Goal: Information Seeking & Learning: Understand process/instructions

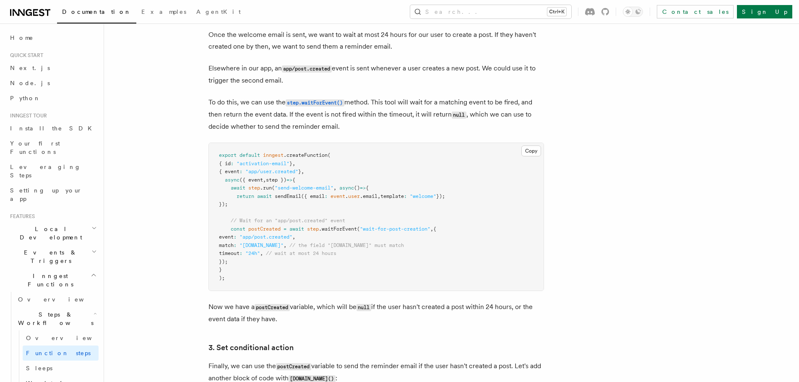
scroll to position [126, 0]
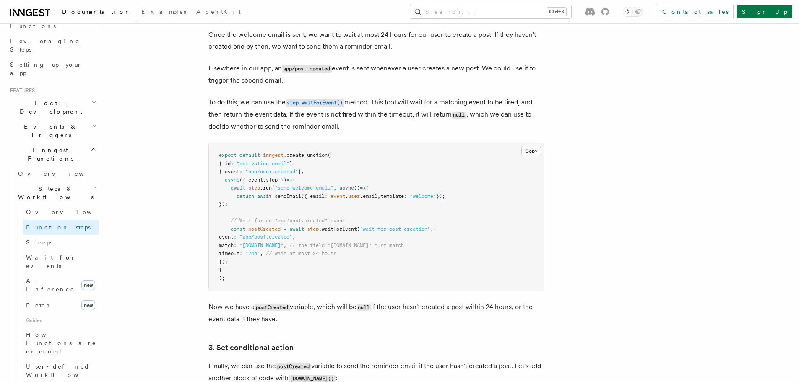
click at [345, 230] on span ".waitForEvent" at bounding box center [338, 229] width 38 height 6
click at [360, 228] on span "(" at bounding box center [358, 229] width 3 height 6
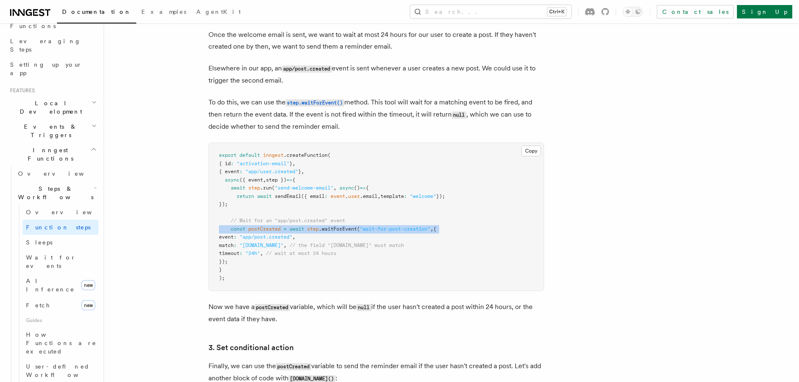
copy code "const postCreated = await step .waitForEvent ( "wait-for-post-creation" , {"
click at [58, 250] on link "Wait for events" at bounding box center [61, 261] width 76 height 23
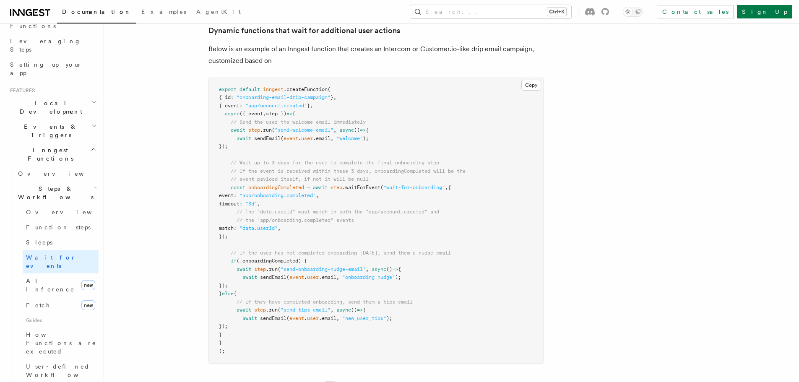
scroll to position [420, 0]
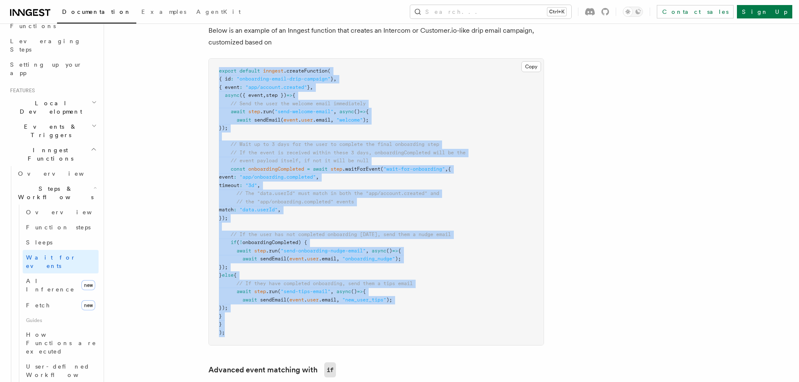
drag, startPoint x: 255, startPoint y: 337, endPoint x: 216, endPoint y: 73, distance: 266.8
click at [216, 73] on pre "export default inngest .createFunction ( { id : "onboarding-email-drip-campaign…" at bounding box center [376, 202] width 335 height 287
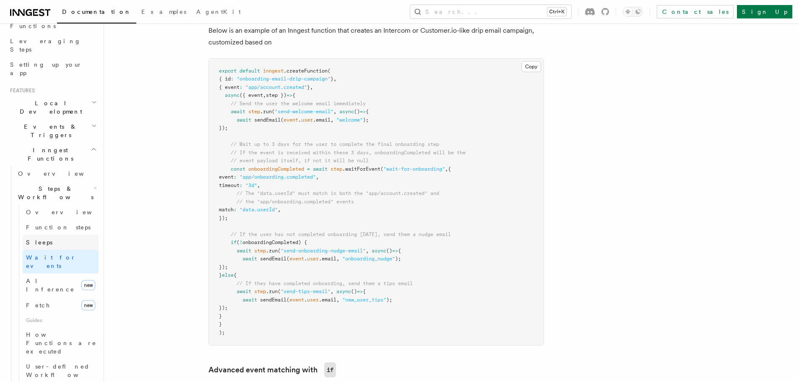
click at [39, 239] on span "Sleeps" at bounding box center [39, 242] width 26 height 7
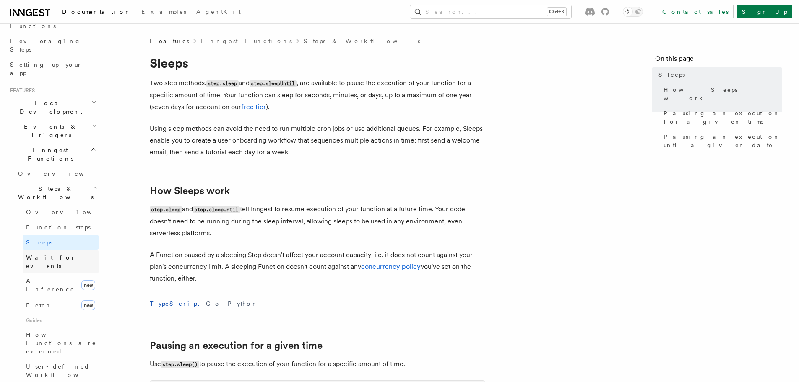
click at [43, 254] on span "Wait for events" at bounding box center [51, 261] width 50 height 15
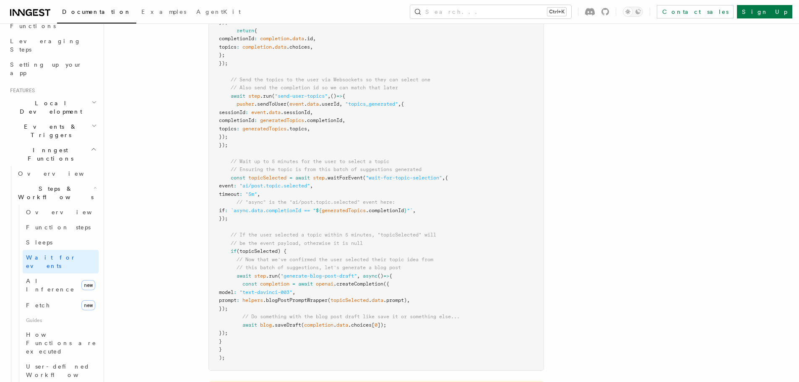
scroll to position [965, 0]
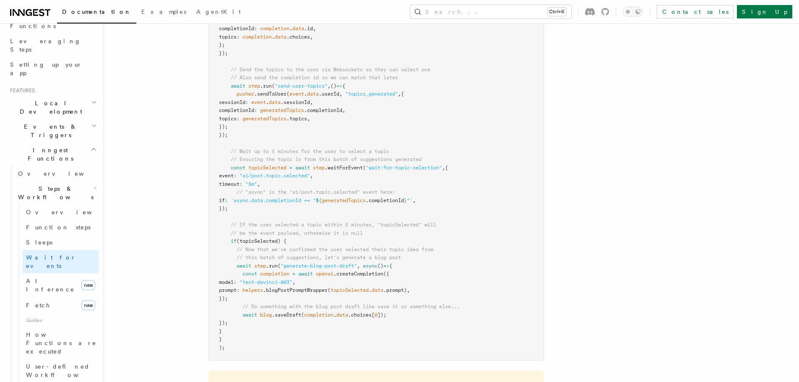
click at [268, 240] on span "(topicSelected) {" at bounding box center [262, 241] width 50 height 6
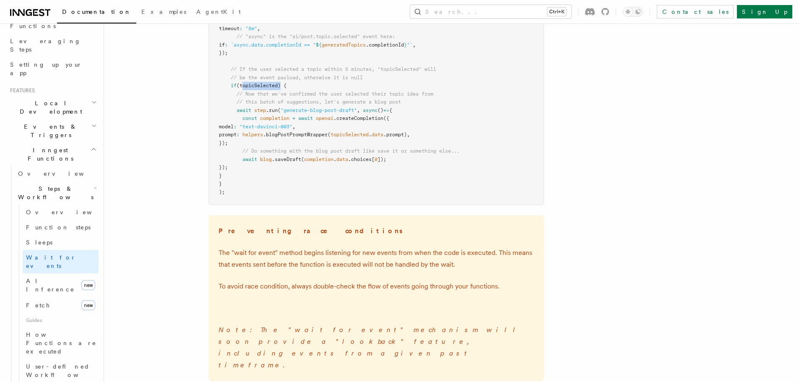
scroll to position [1133, 0]
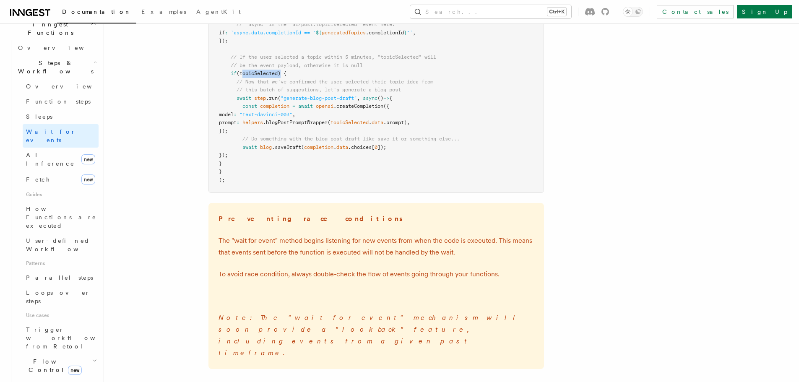
click at [51, 357] on span "Flow Control new" at bounding box center [54, 365] width 78 height 17
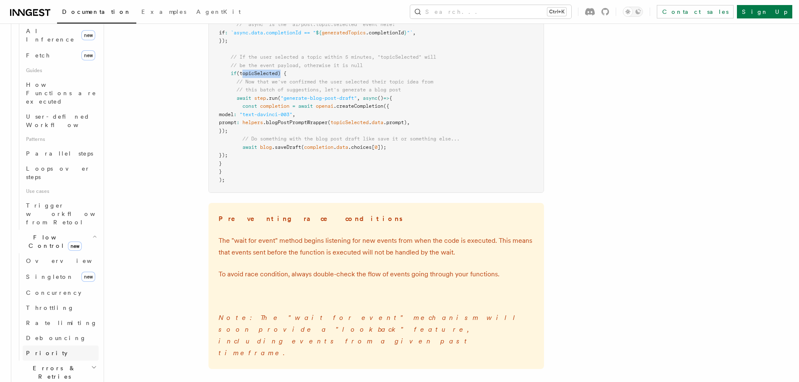
scroll to position [378, 0]
click at [52, 288] on span "Concurrency" at bounding box center [53, 291] width 55 height 7
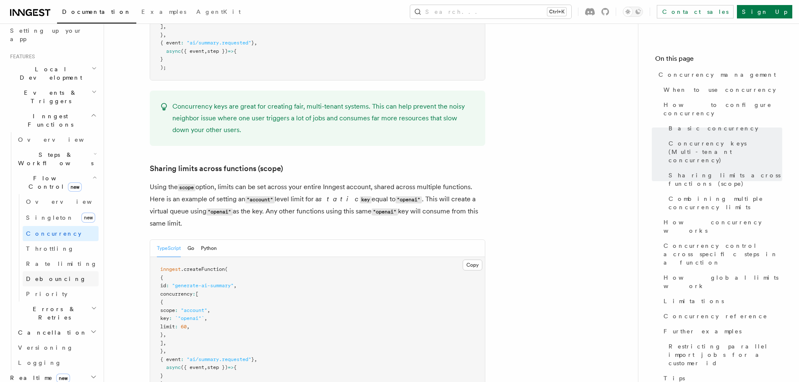
scroll to position [145, 0]
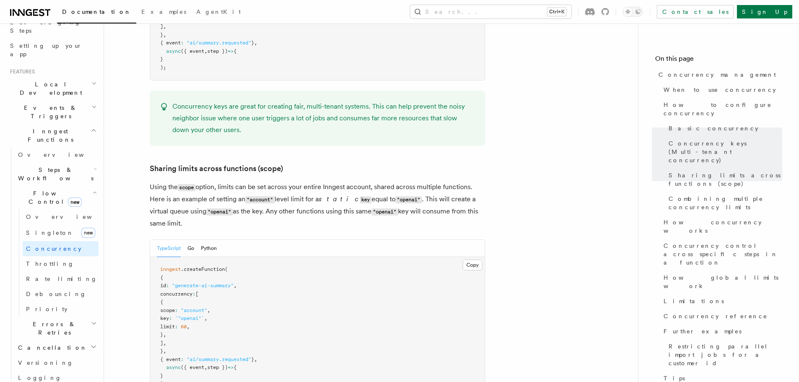
click at [42, 162] on h2 "Steps & Workflows" at bounding box center [57, 173] width 84 height 23
click at [42, 235] on span "Wait for events" at bounding box center [51, 242] width 50 height 15
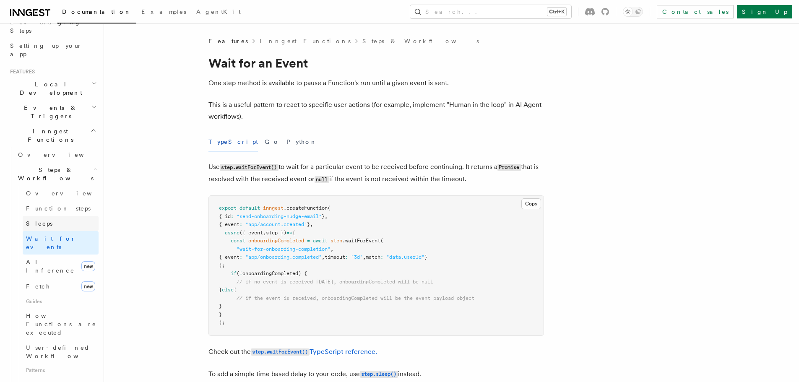
click at [55, 216] on link "Sleeps" at bounding box center [61, 223] width 76 height 15
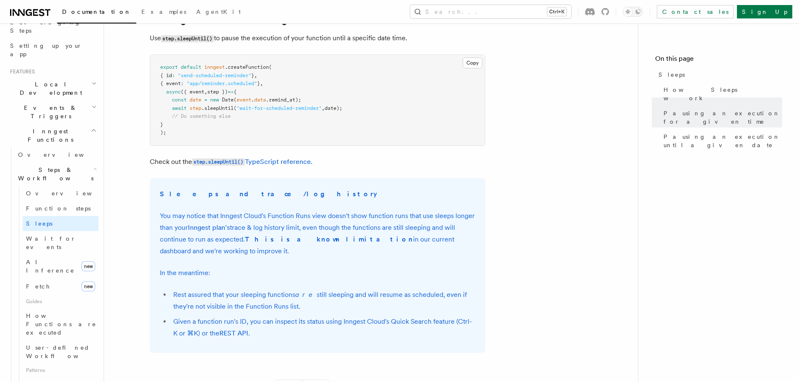
scroll to position [503, 0]
